Goal: Task Accomplishment & Management: Manage account settings

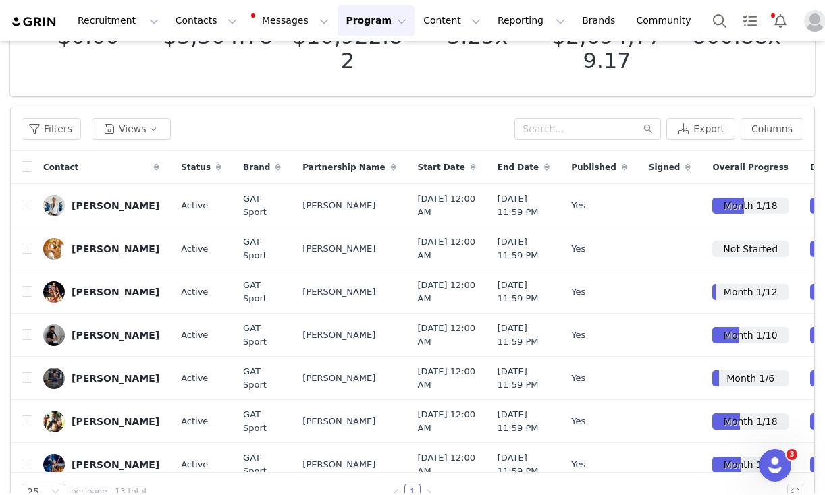
scroll to position [608, 0]
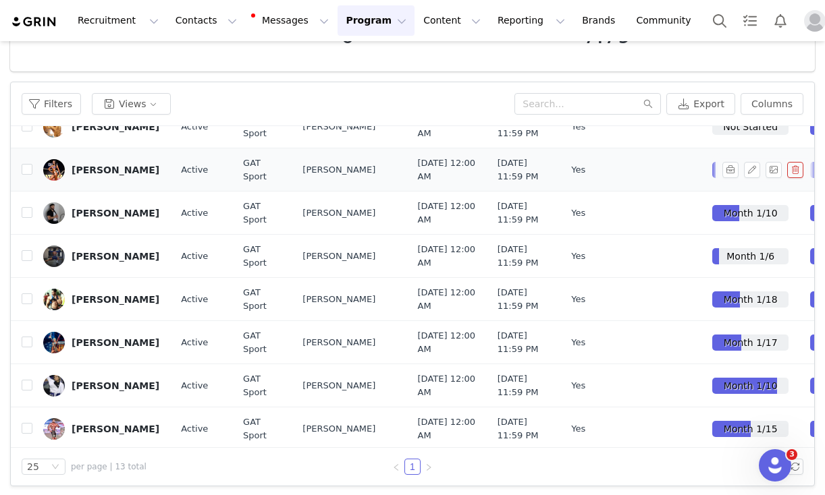
scroll to position [99, 0]
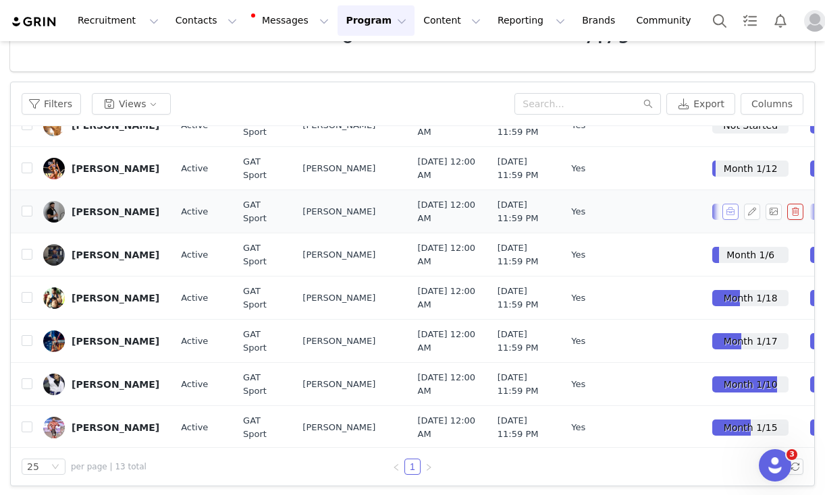
click at [730, 220] on button "button" at bounding box center [730, 212] width 16 height 16
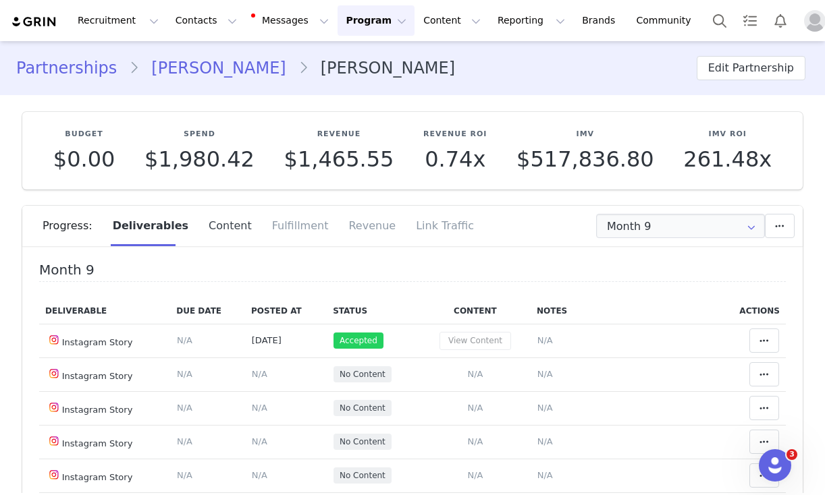
type input "+1 ([GEOGRAPHIC_DATA])"
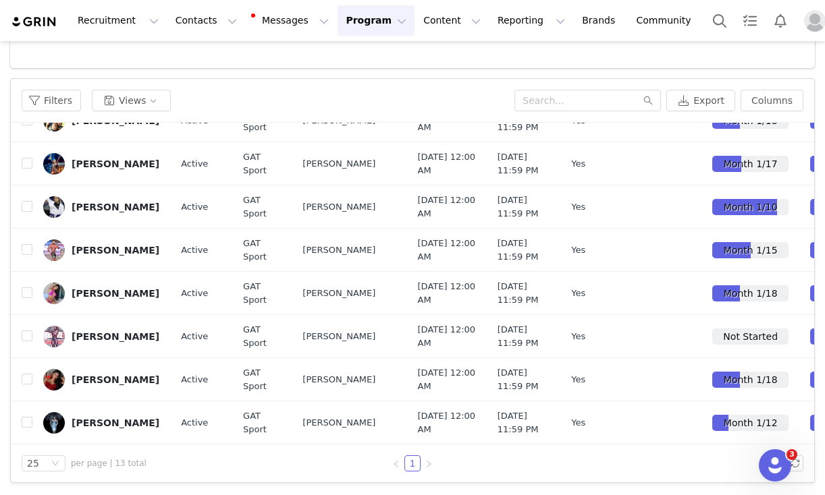
scroll to position [351, 0]
click at [731, 172] on button "button" at bounding box center [730, 164] width 16 height 16
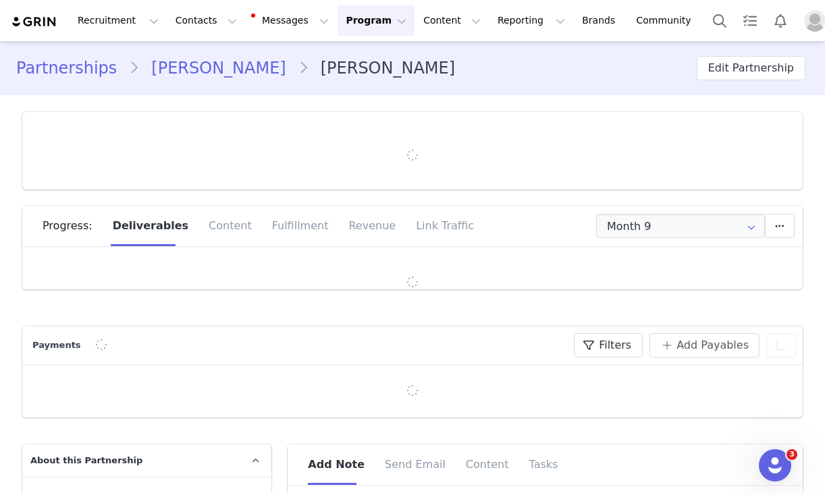
type input "+1 ([GEOGRAPHIC_DATA])"
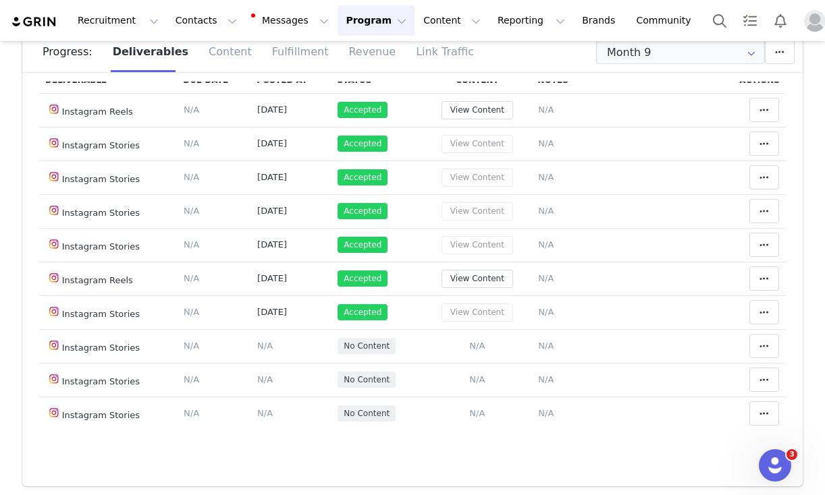
scroll to position [57, 0]
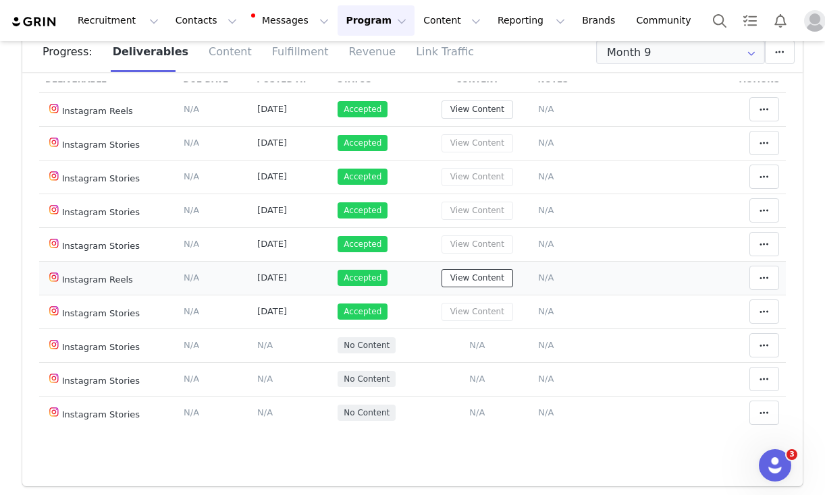
click at [468, 281] on button "View Content" at bounding box center [477, 278] width 72 height 18
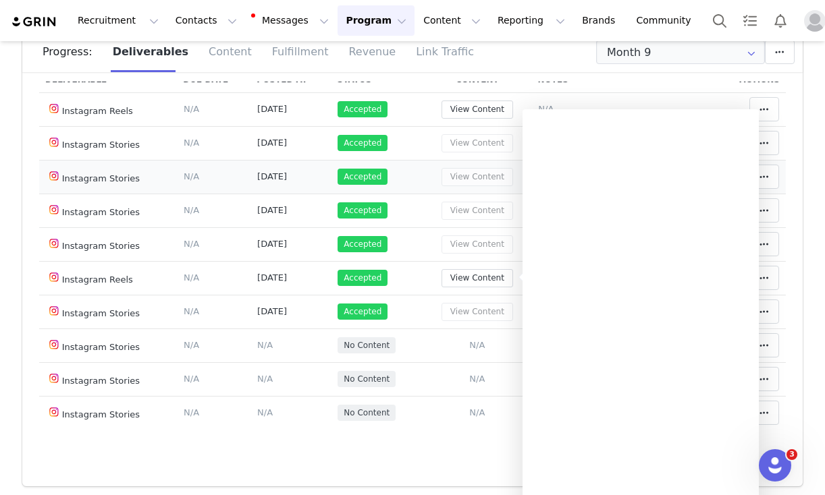
click at [416, 173] on td "Accepted" at bounding box center [377, 177] width 92 height 34
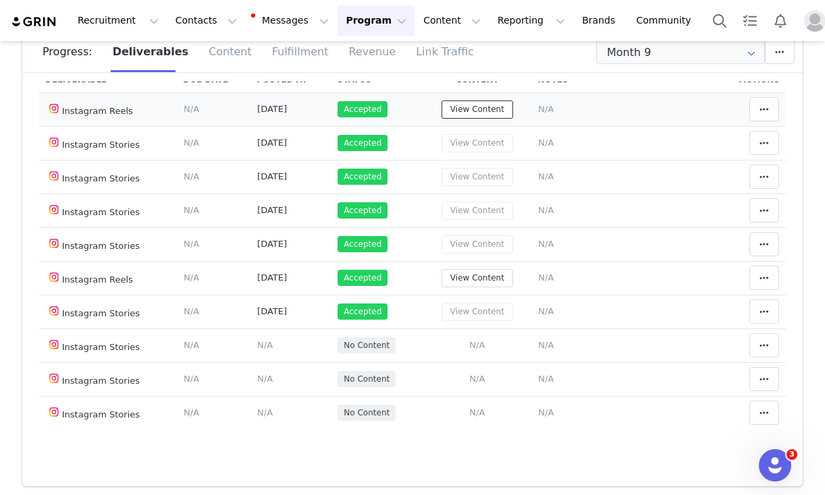
click at [473, 105] on button "View Content" at bounding box center [477, 110] width 72 height 18
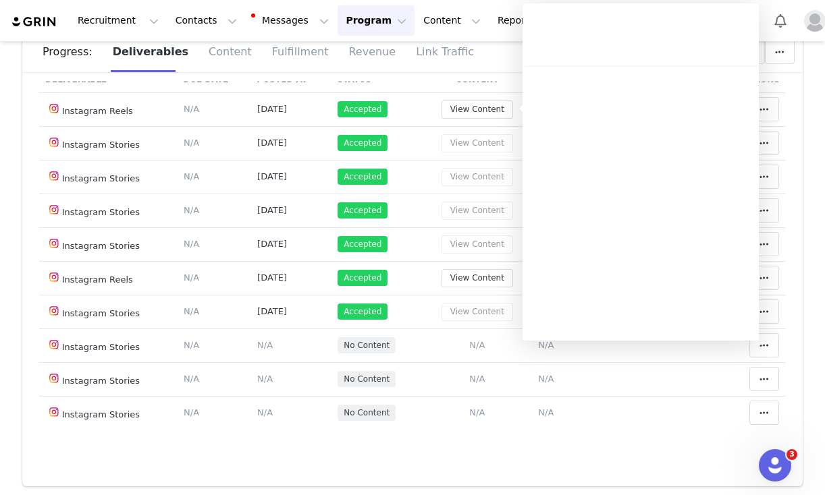
click at [450, 74] on div "Progress: Deliverables Content Fulfillment Revenue Link Traffic" at bounding box center [412, 57] width 780 height 50
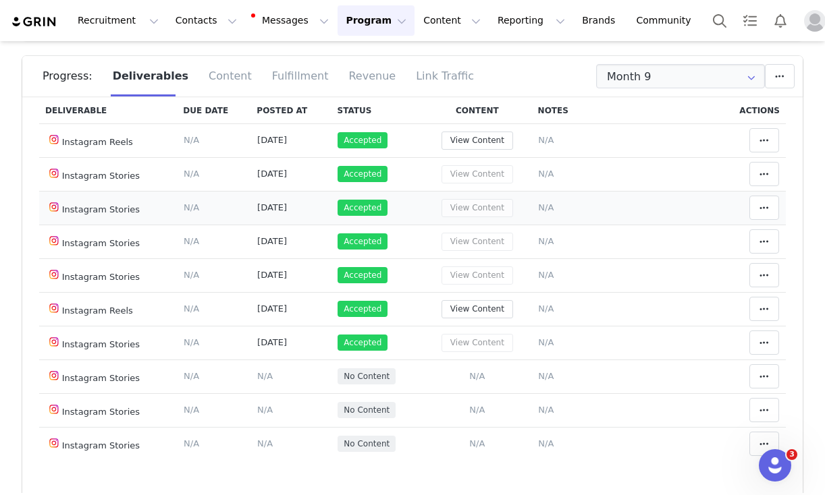
scroll to position [60, 0]
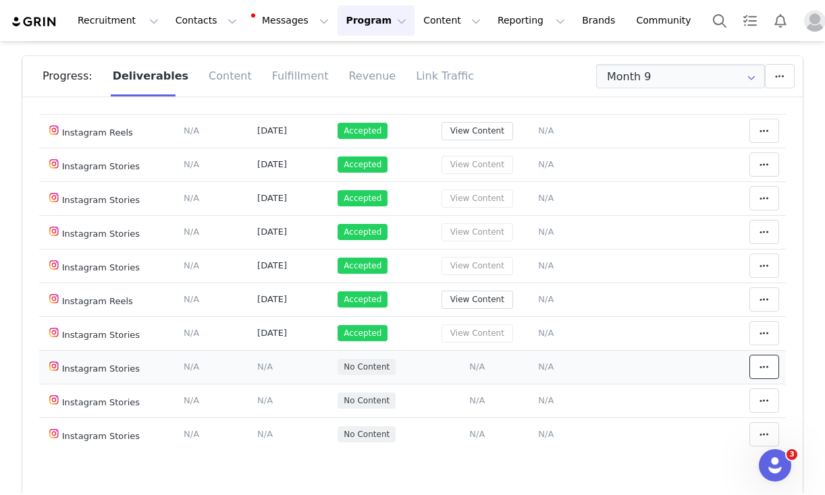
click at [769, 368] on icon at bounding box center [763, 367] width 9 height 11
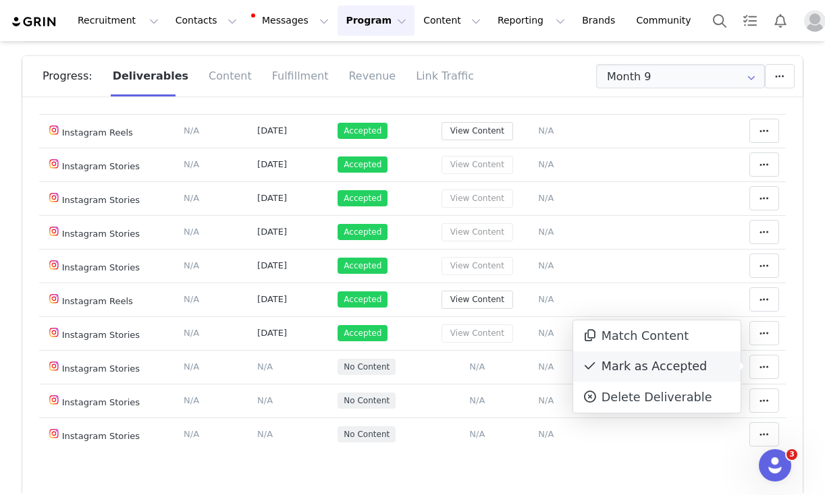
click at [637, 373] on div "Mark as Accepted" at bounding box center [656, 367] width 167 height 31
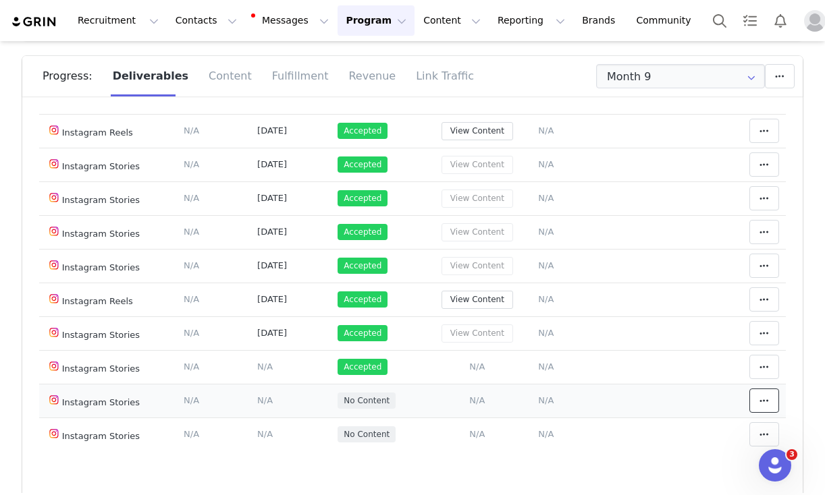
click at [759, 404] on icon at bounding box center [763, 400] width 9 height 11
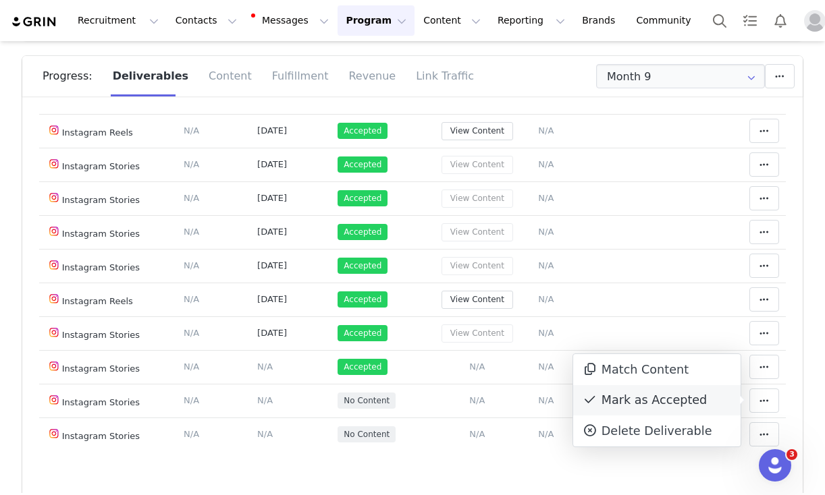
click at [652, 403] on div "Mark as Accepted" at bounding box center [656, 400] width 167 height 31
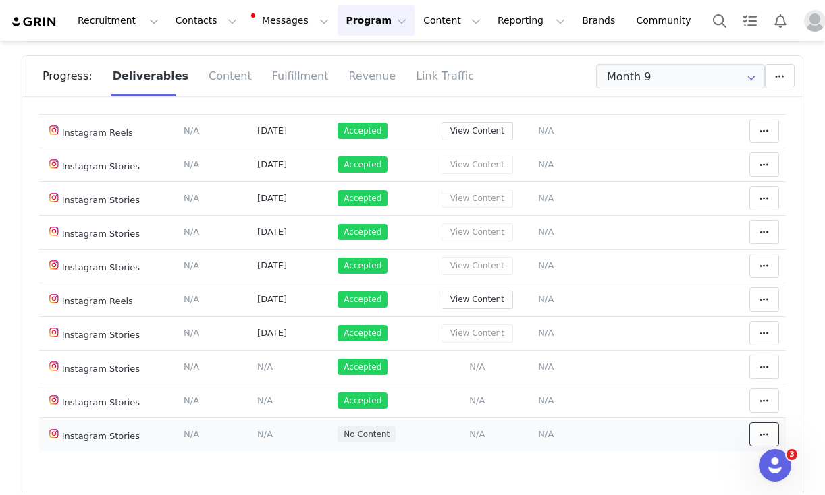
click at [758, 435] on span at bounding box center [764, 435] width 16 height 16
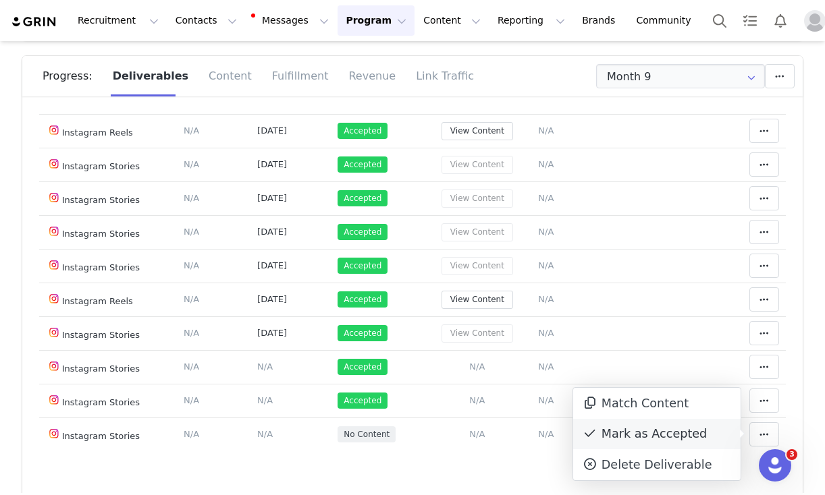
click at [650, 431] on div "Mark as Accepted" at bounding box center [656, 434] width 167 height 31
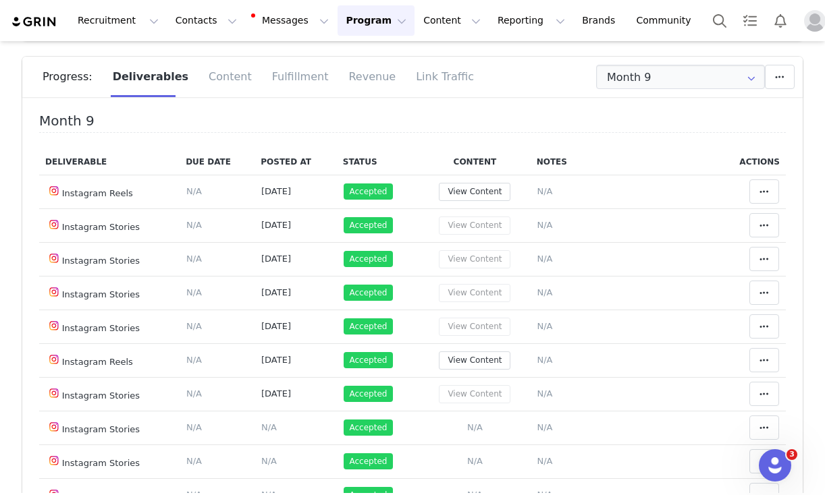
scroll to position [0, 0]
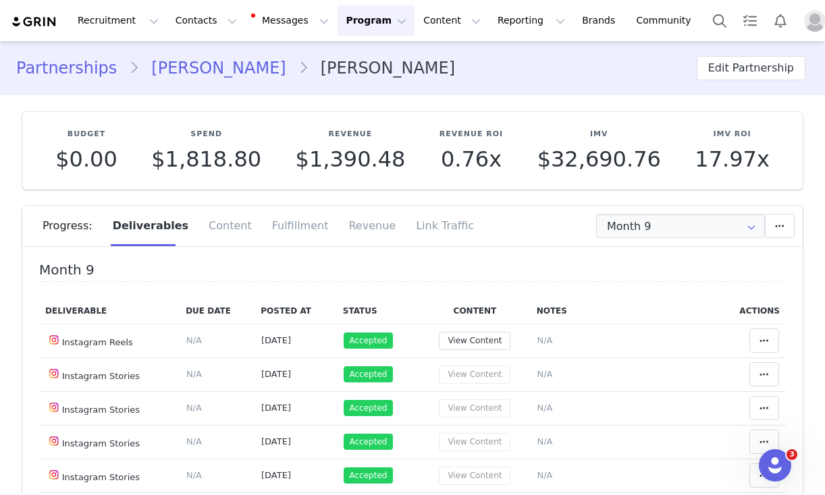
click at [94, 64] on link "Partnerships" at bounding box center [72, 68] width 113 height 24
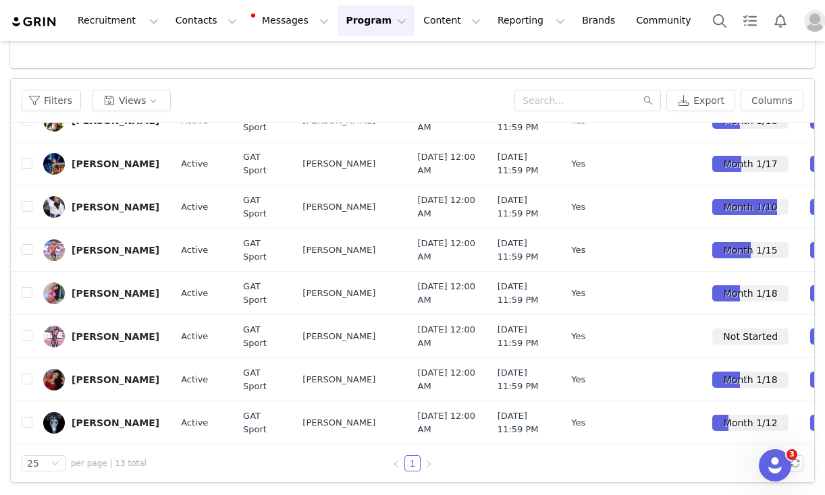
scroll to position [425, 0]
click at [731, 215] on button "button" at bounding box center [730, 207] width 16 height 16
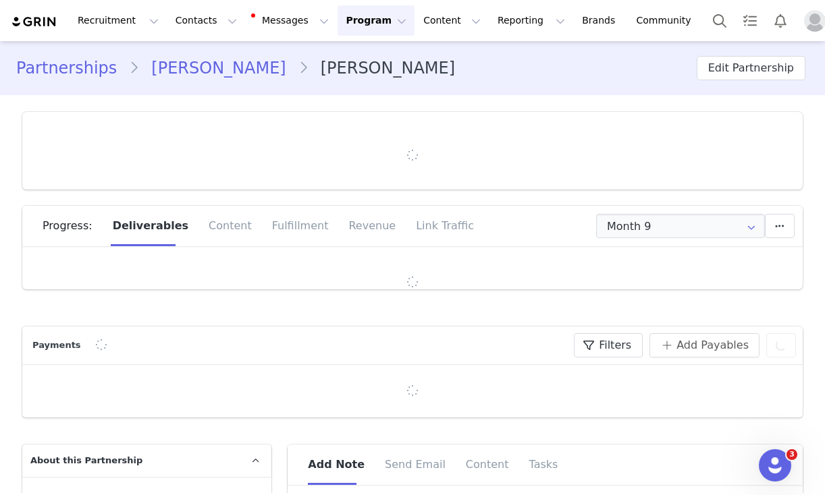
type input "+1 ([GEOGRAPHIC_DATA])"
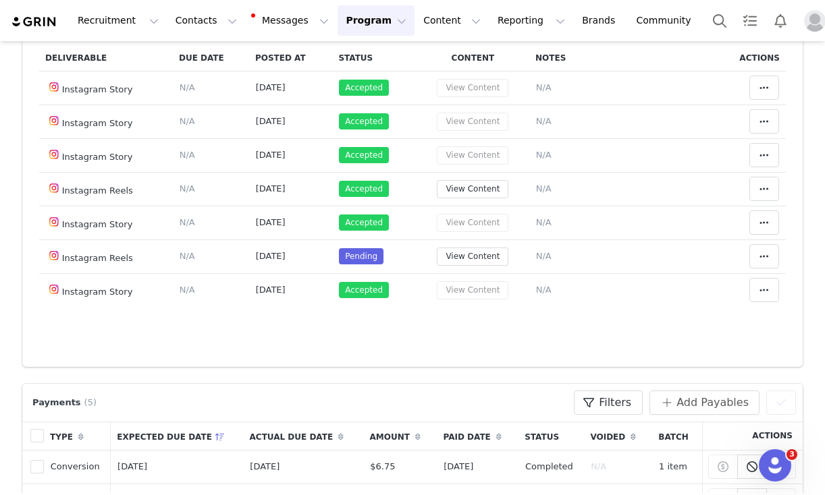
scroll to position [300, 0]
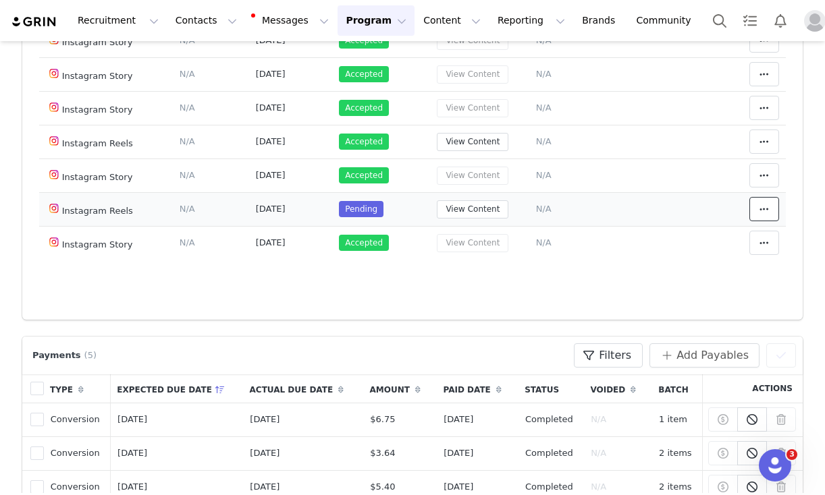
click at [762, 211] on icon at bounding box center [763, 209] width 9 height 11
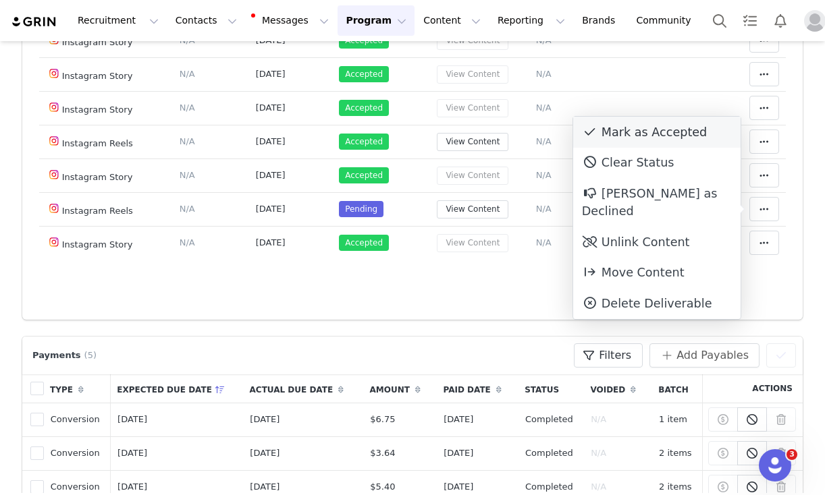
click at [624, 133] on div "Mark as Accepted" at bounding box center [656, 132] width 167 height 31
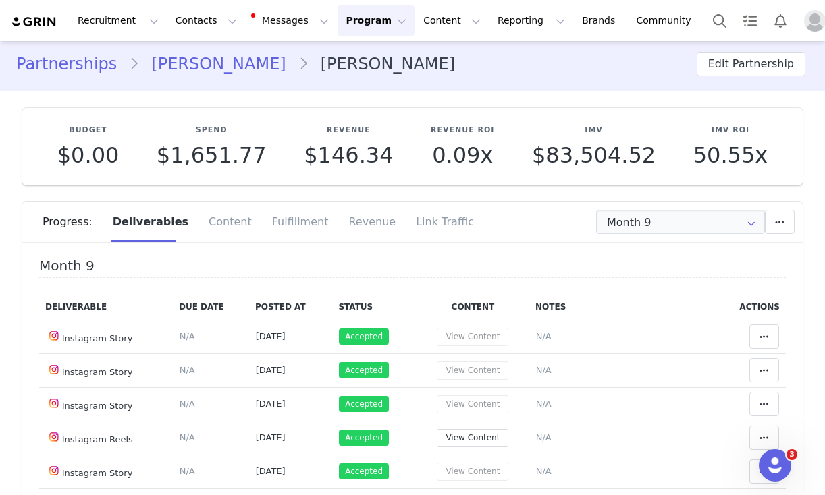
scroll to position [0, 0]
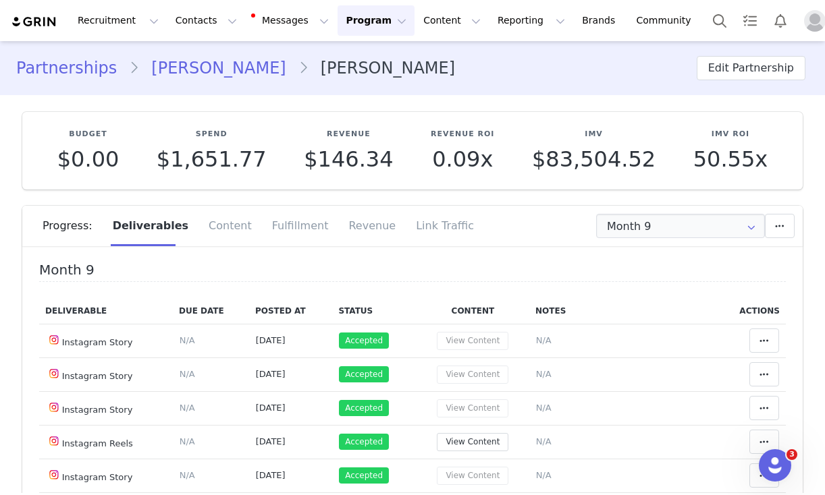
click at [88, 72] on link "Partnerships" at bounding box center [72, 68] width 113 height 24
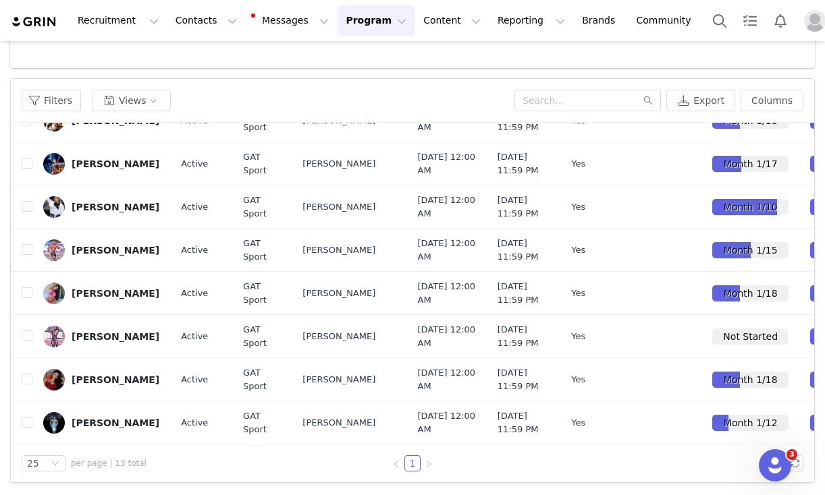
scroll to position [483, 0]
click at [728, 258] on button "button" at bounding box center [730, 250] width 16 height 16
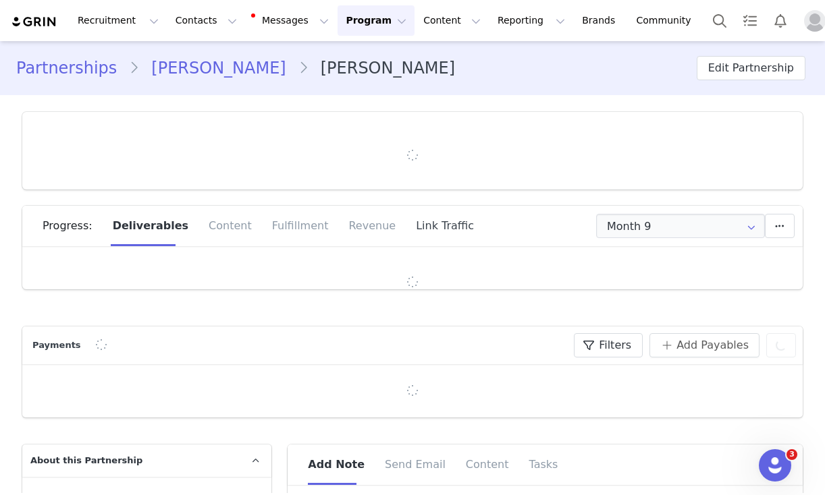
type input "+1 ([GEOGRAPHIC_DATA])"
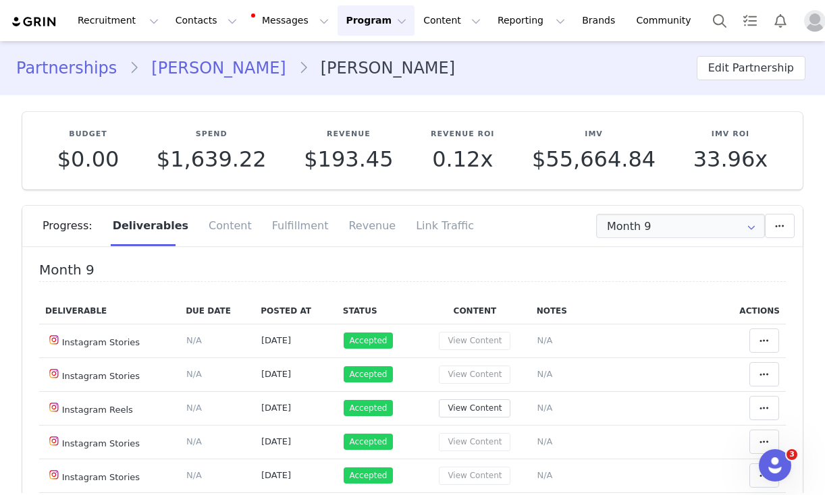
click at [88, 70] on link "Partnerships" at bounding box center [72, 68] width 113 height 24
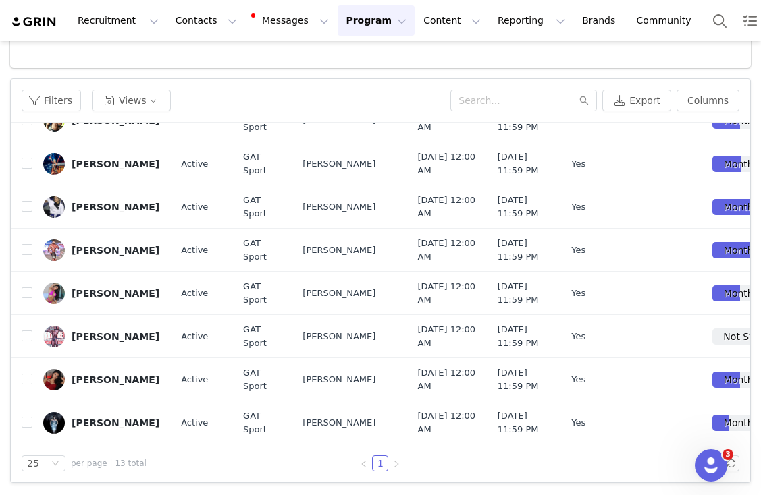
scroll to position [544, 0]
click at [667, 285] on button "button" at bounding box center [666, 293] width 16 height 16
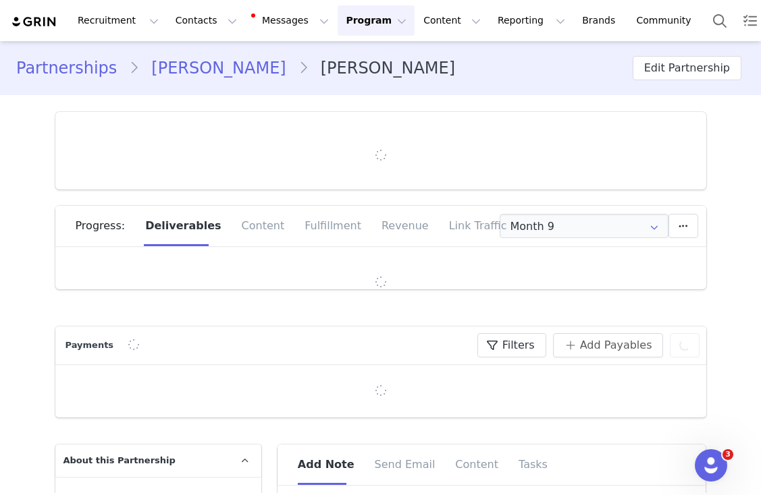
type input "+1 ([GEOGRAPHIC_DATA])"
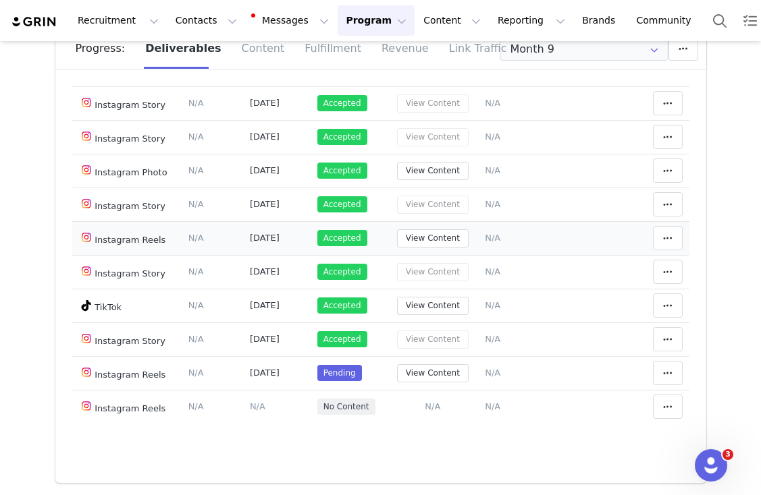
scroll to position [180, 0]
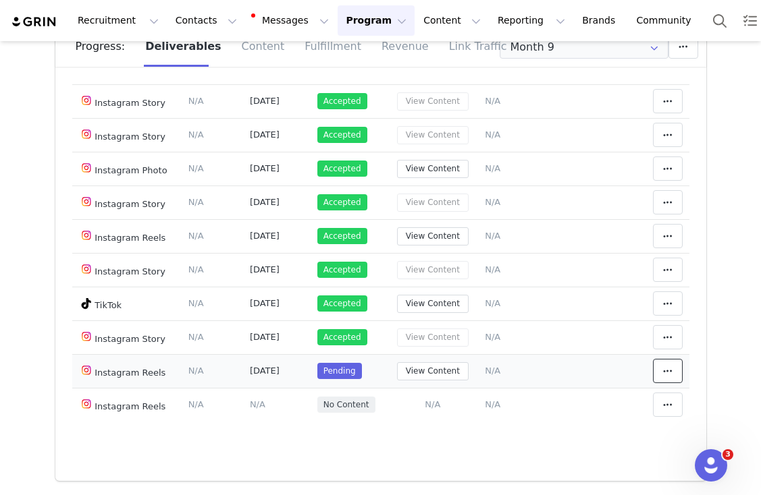
click at [669, 371] on icon at bounding box center [667, 371] width 9 height 11
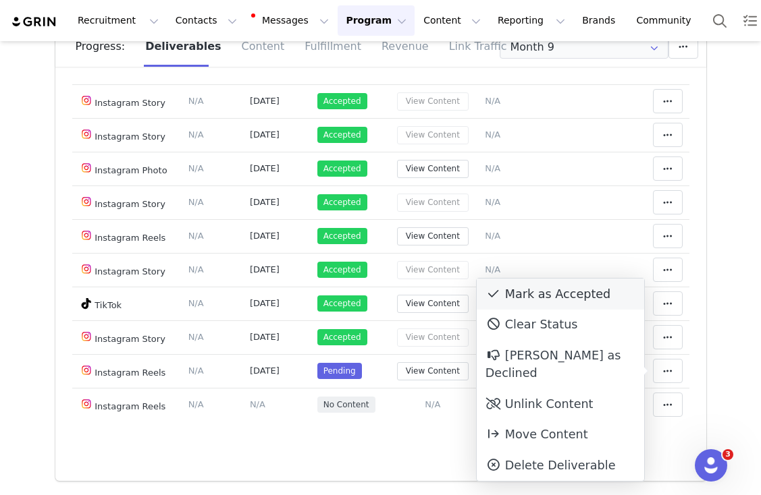
click at [590, 291] on div "Mark as Accepted" at bounding box center [559, 294] width 167 height 31
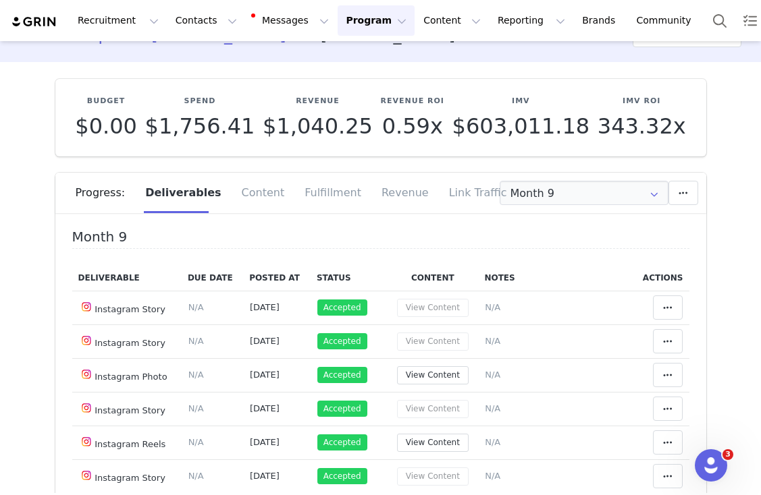
scroll to position [0, 0]
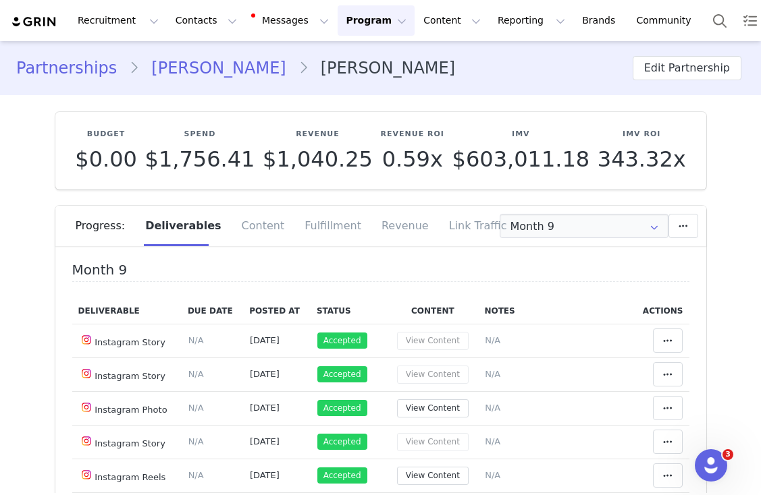
click at [94, 69] on link "Partnerships" at bounding box center [72, 68] width 113 height 24
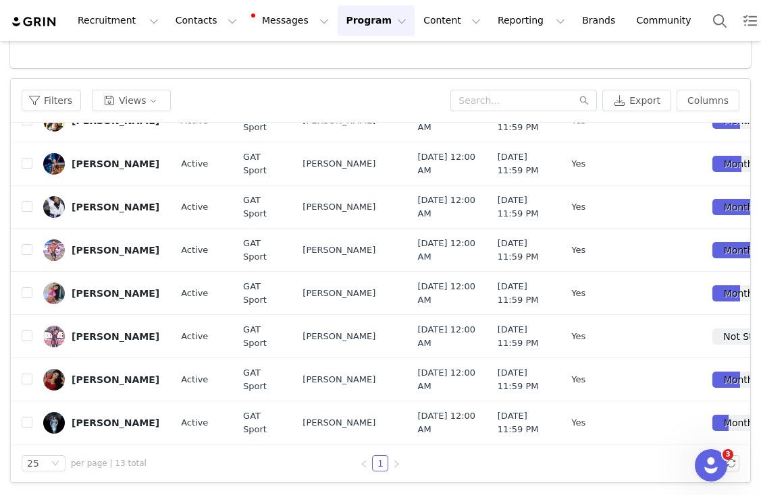
scroll to position [615, 0]
click at [667, 329] on button "button" at bounding box center [666, 337] width 16 height 16
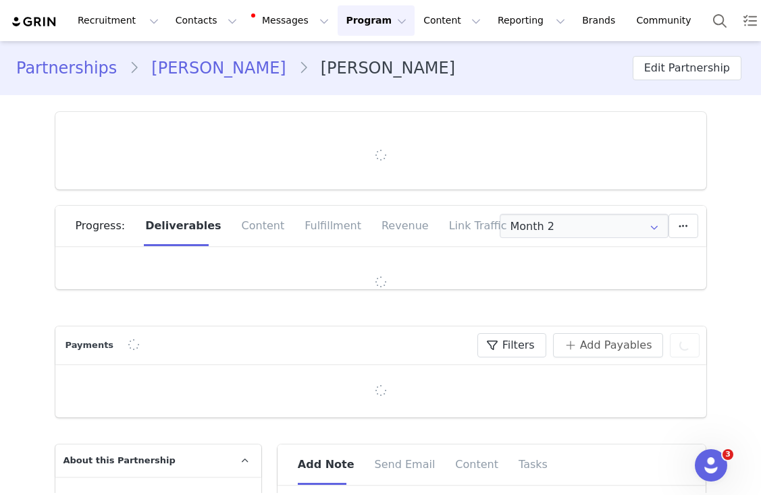
type input "+1 ([GEOGRAPHIC_DATA])"
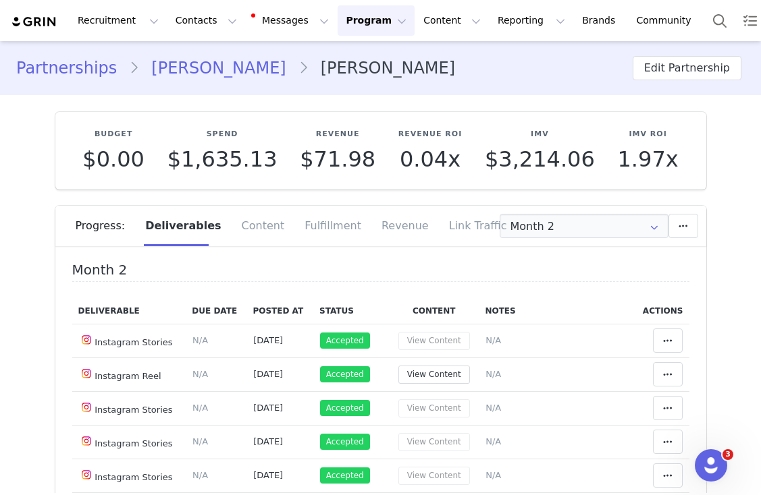
click at [51, 67] on link "Partnerships" at bounding box center [72, 68] width 113 height 24
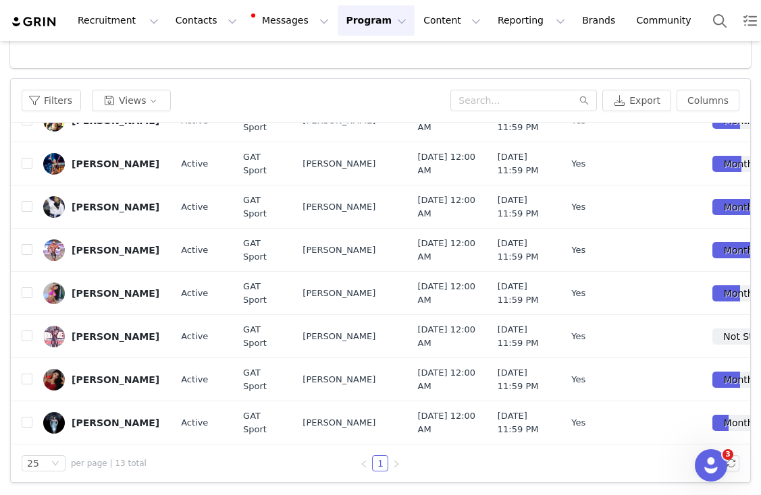
scroll to position [615, 0]
click at [663, 372] on button "button" at bounding box center [666, 380] width 16 height 16
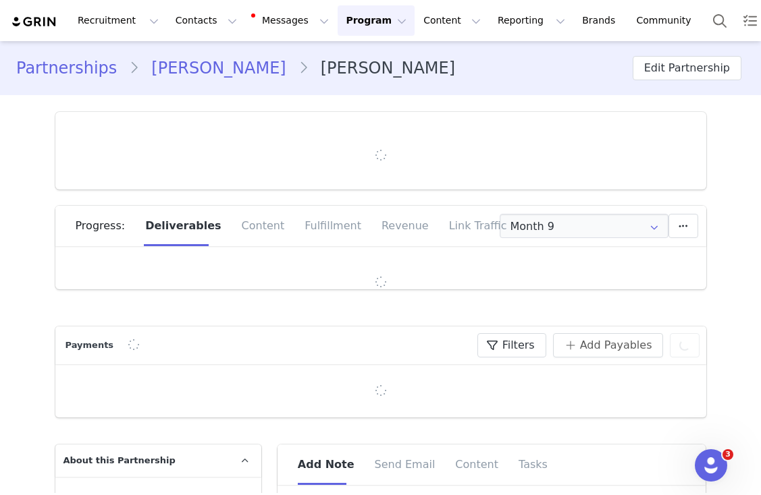
type input "+1 ([GEOGRAPHIC_DATA])"
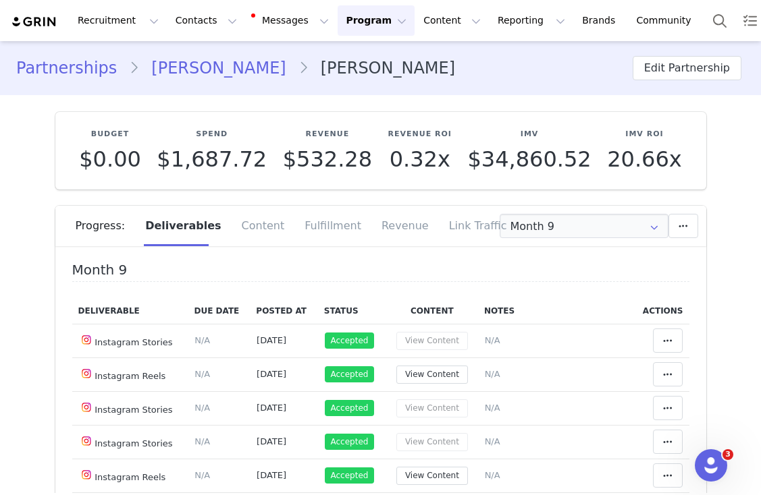
click at [96, 67] on link "Partnerships" at bounding box center [72, 68] width 113 height 24
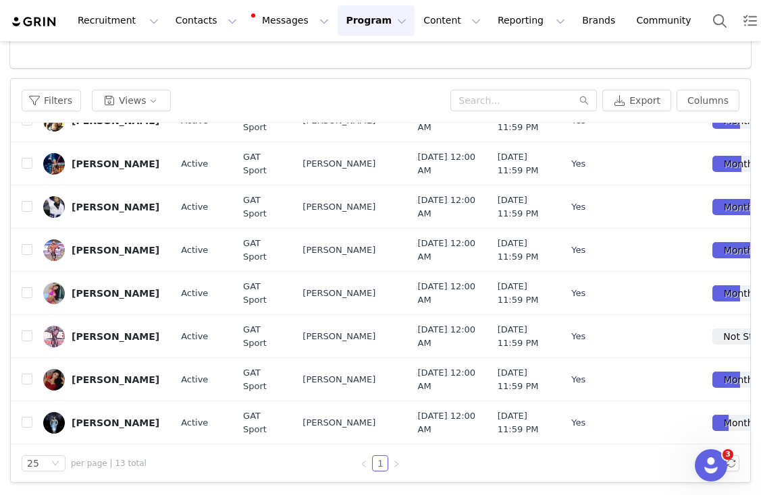
scroll to position [615, 0]
click at [665, 415] on button "button" at bounding box center [666, 423] width 16 height 16
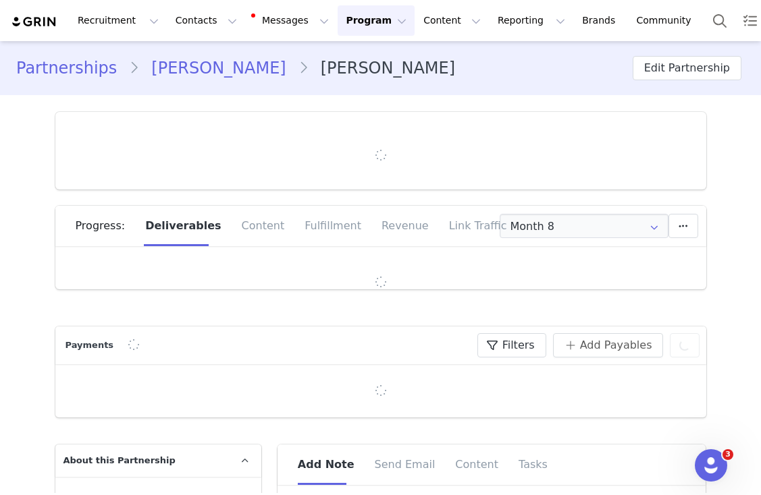
type input "+1 ([GEOGRAPHIC_DATA])"
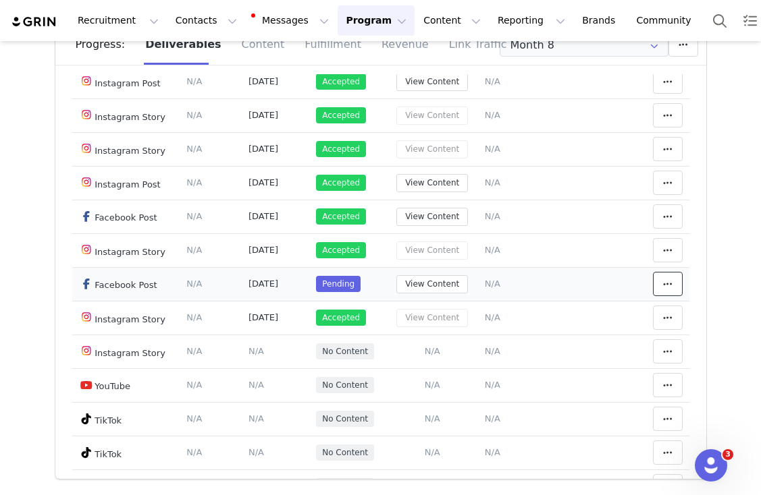
click at [663, 289] on icon at bounding box center [667, 284] width 9 height 11
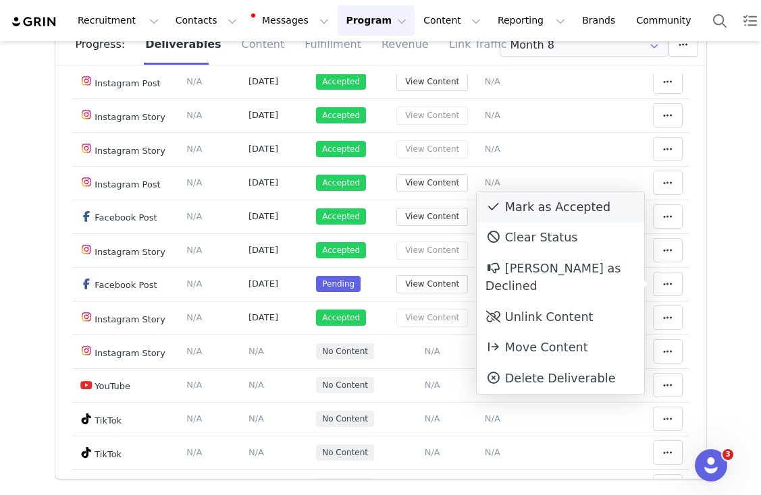
click at [573, 215] on div "Mark as Accepted" at bounding box center [559, 207] width 167 height 31
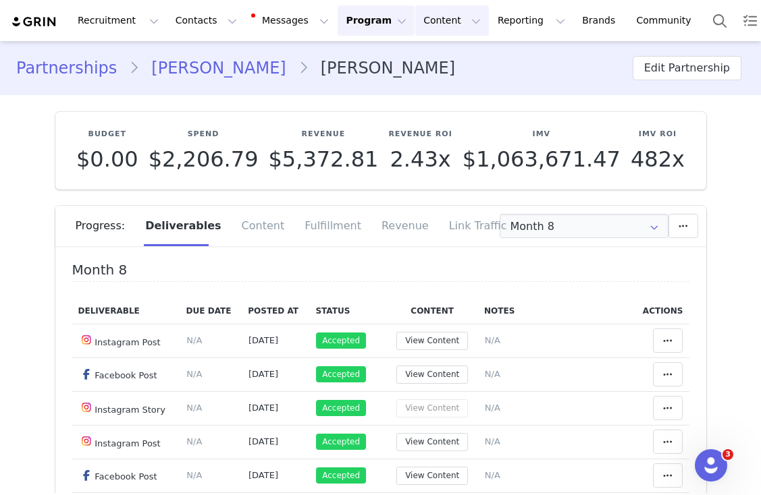
click at [431, 22] on button "Content Content" at bounding box center [452, 20] width 74 height 30
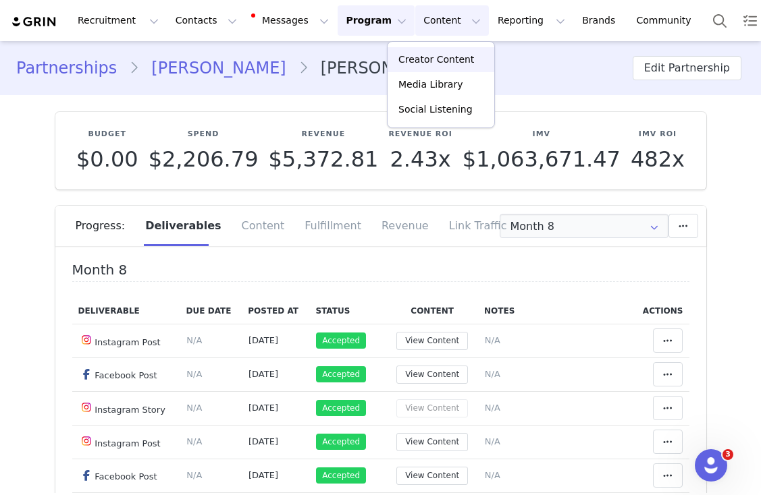
click at [426, 62] on p "Creator Content" at bounding box center [436, 60] width 76 height 14
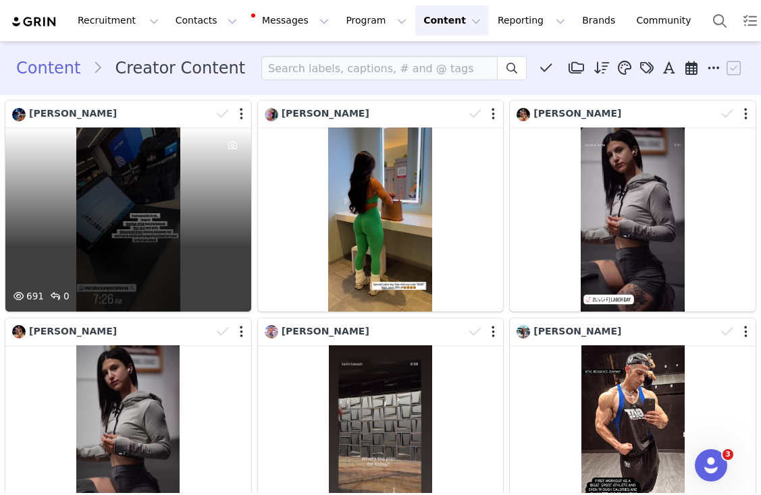
click at [184, 257] on div "691 0" at bounding box center [128, 220] width 246 height 184
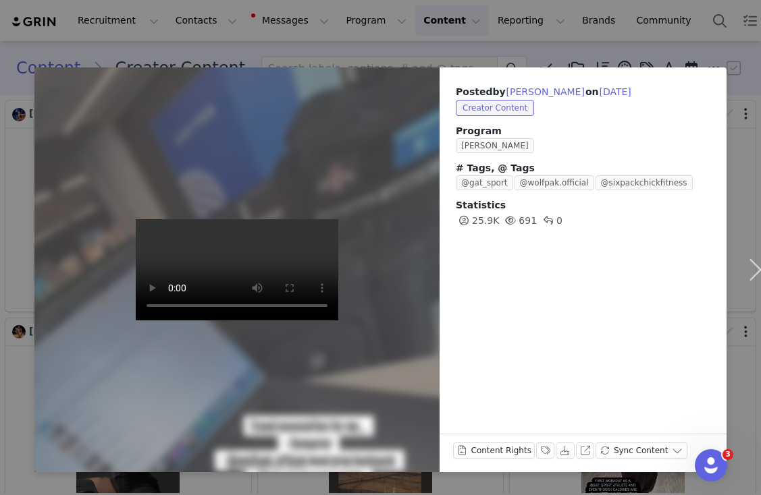
click at [297, 57] on div "Posted by [PERSON_NAME] on [DATE] Creator Content Program [PERSON_NAME] # Tags,…" at bounding box center [380, 247] width 761 height 495
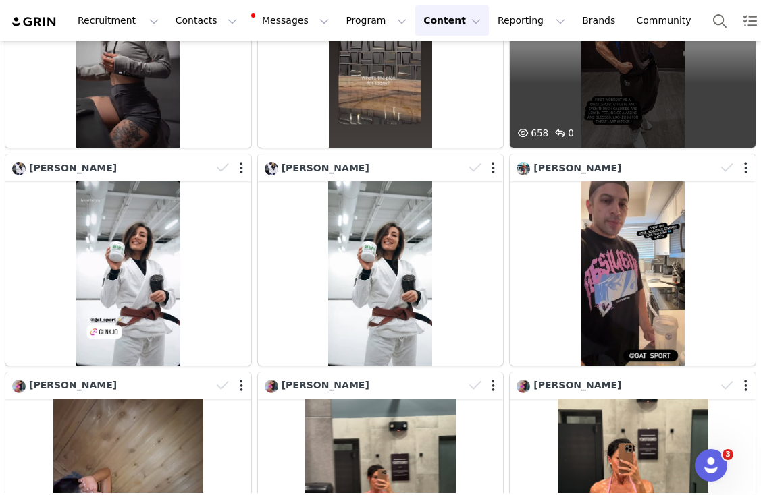
scroll to position [382, 0]
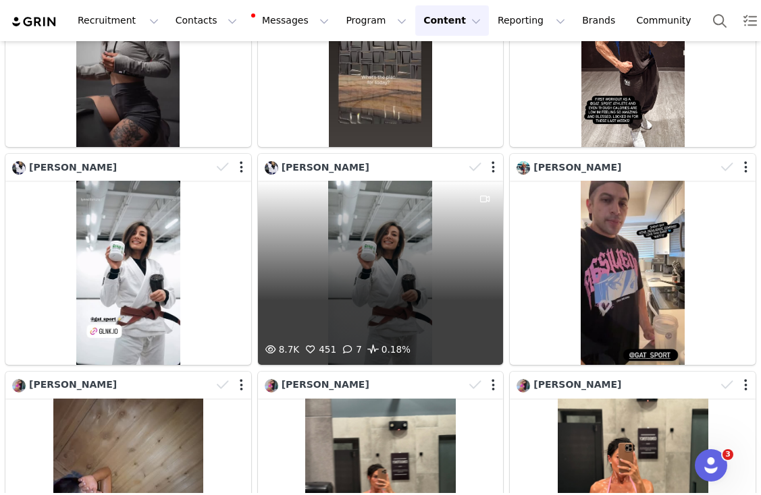
click at [402, 279] on div "8.7K 451 7 0.18%" at bounding box center [381, 273] width 246 height 184
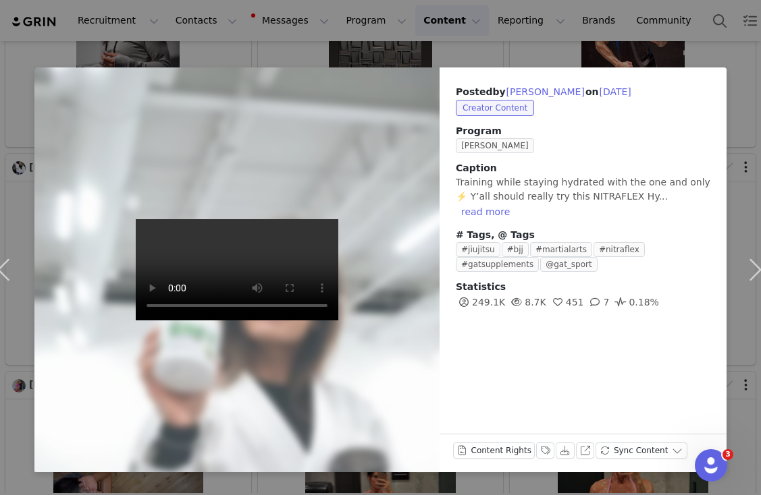
click at [485, 53] on div "Posted by [PERSON_NAME] on [DATE] Creator Content Program [PERSON_NAME] Caption…" at bounding box center [380, 247] width 761 height 495
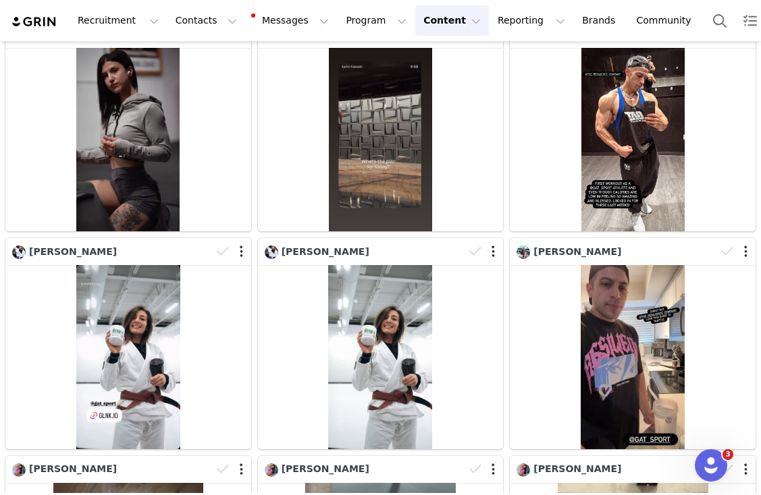
scroll to position [0, 0]
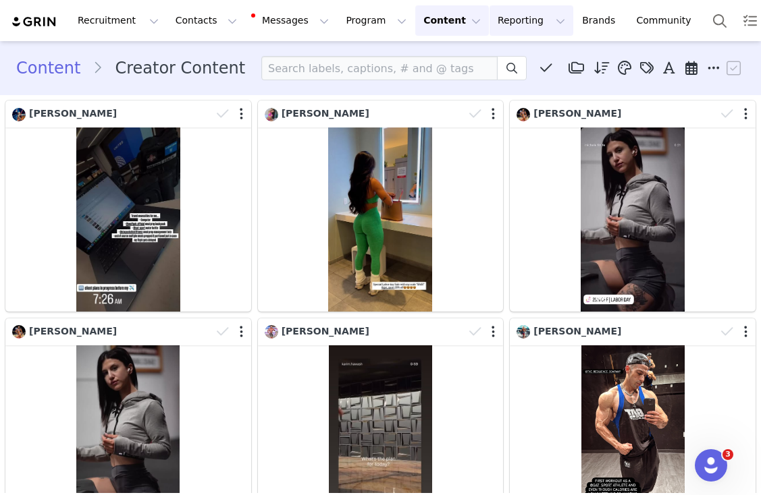
click at [512, 13] on button "Reporting Reporting" at bounding box center [531, 20] width 84 height 30
click at [520, 60] on div "Dashboard" at bounding box center [509, 60] width 90 height 14
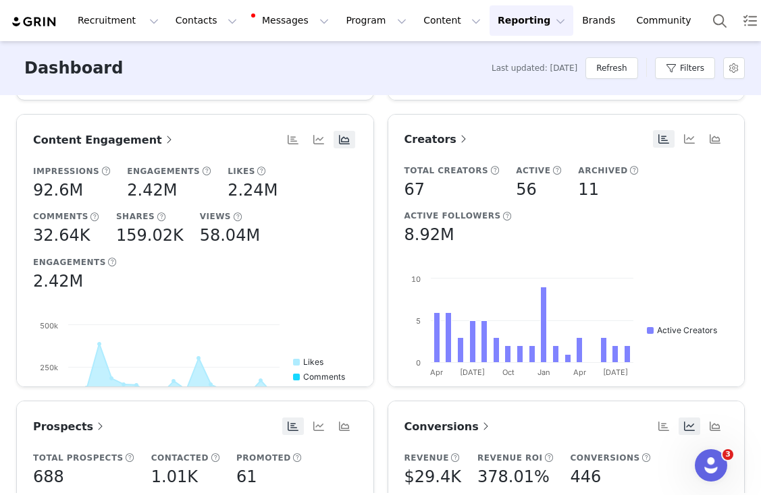
scroll to position [331, 0]
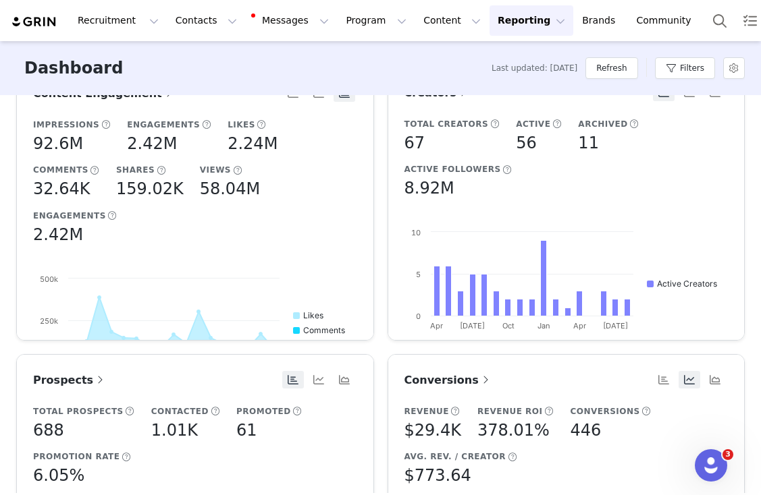
click at [441, 373] on link "Conversions" at bounding box center [448, 380] width 88 height 17
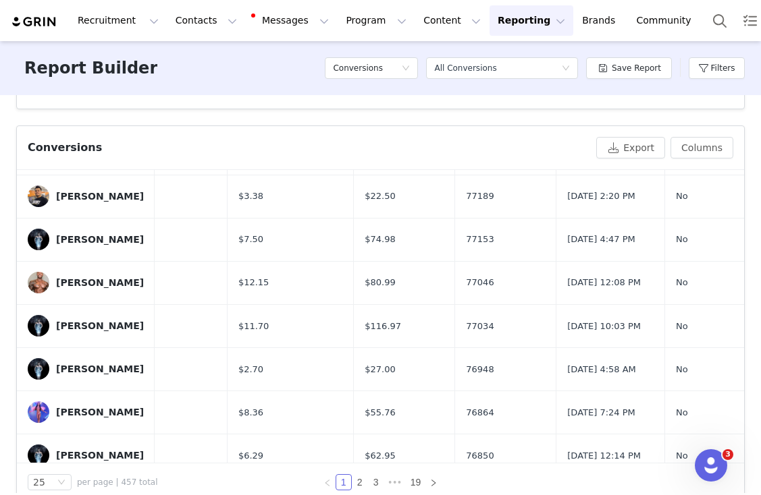
scroll to position [0, 138]
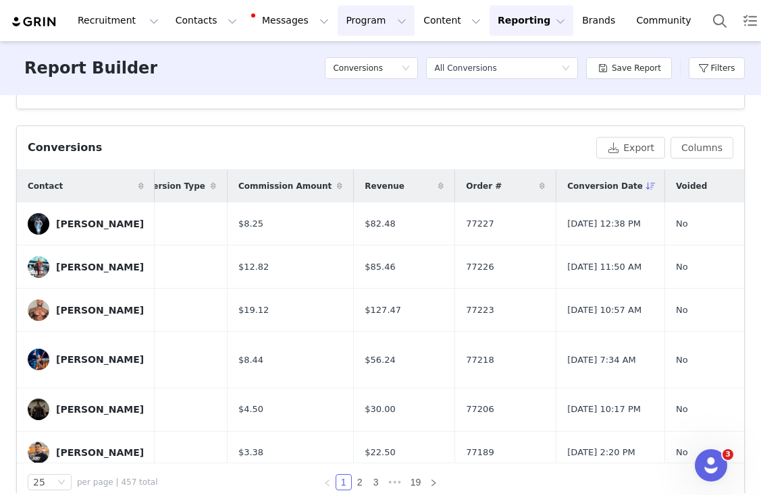
click at [354, 33] on button "Program Program" at bounding box center [375, 20] width 77 height 30
click at [367, 53] on p "Activations" at bounding box center [353, 60] width 52 height 14
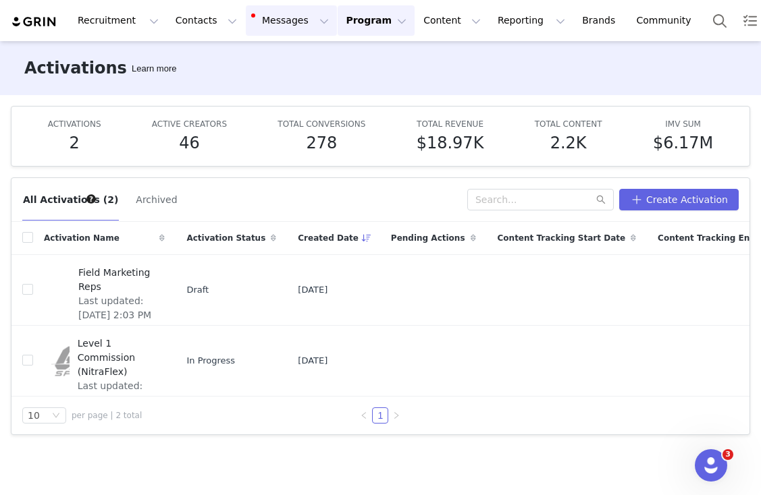
click at [254, 22] on button "Messages Messages" at bounding box center [291, 20] width 91 height 30
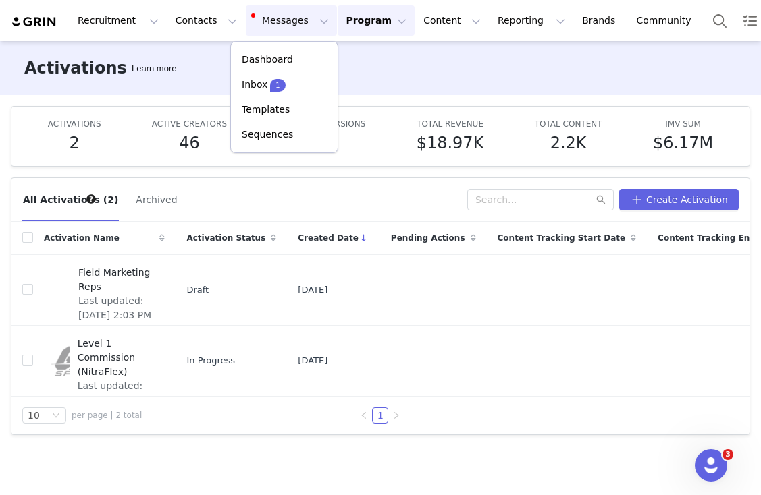
click at [348, 33] on button "Program Program" at bounding box center [375, 20] width 77 height 30
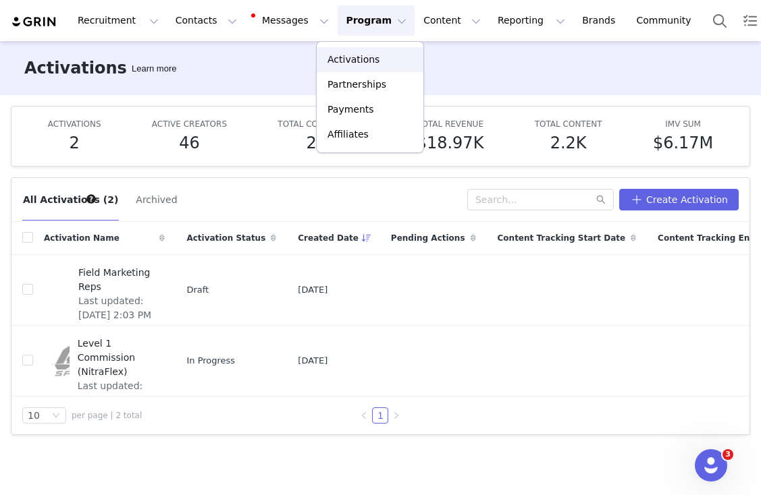
click at [342, 63] on p "Activations" at bounding box center [353, 60] width 52 height 14
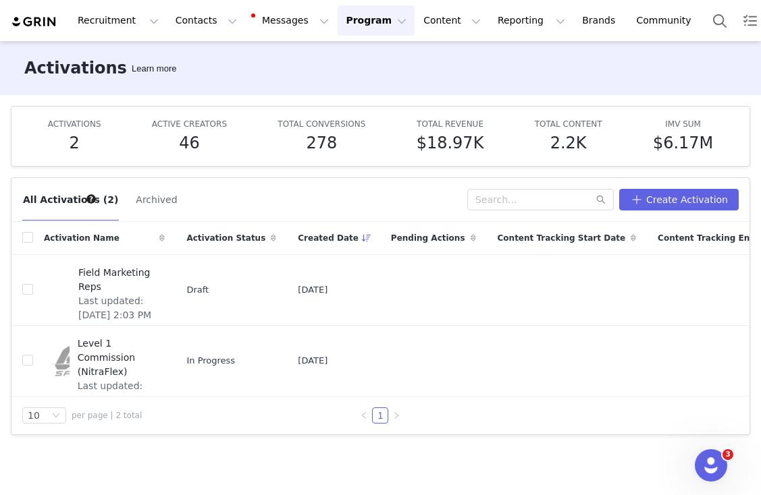
click at [353, 27] on button "Program Program" at bounding box center [375, 20] width 77 height 30
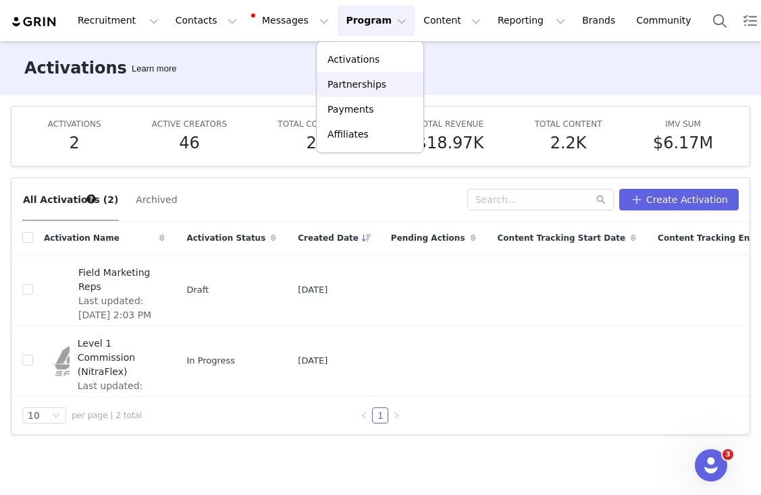
click at [347, 78] on p "Partnerships" at bounding box center [356, 85] width 59 height 14
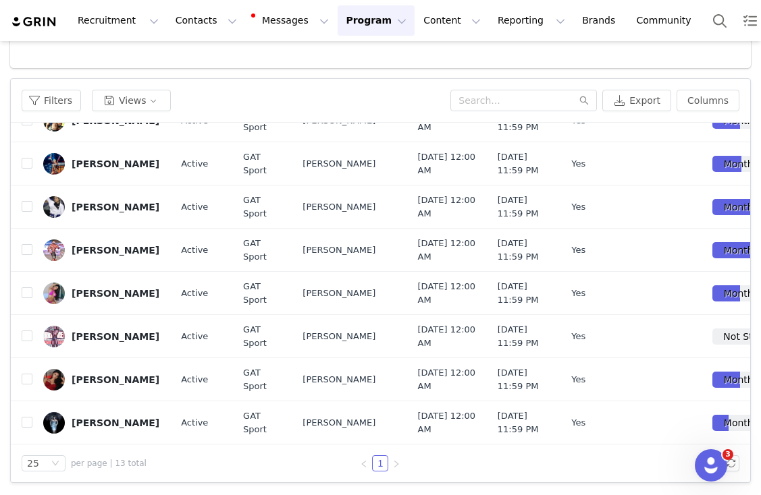
scroll to position [615, 0]
click at [99, 331] on div "[PERSON_NAME]" at bounding box center [116, 336] width 88 height 11
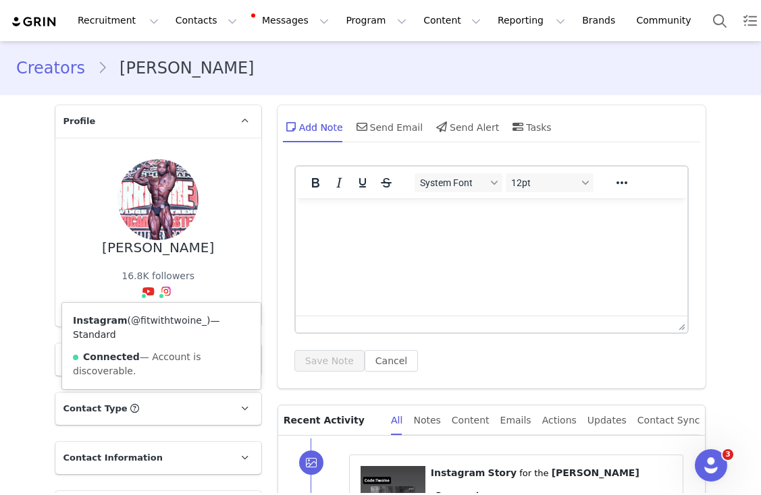
click at [155, 317] on link "@fitwithtwoine_" at bounding box center [169, 320] width 76 height 11
